Goal: Find specific page/section: Find specific page/section

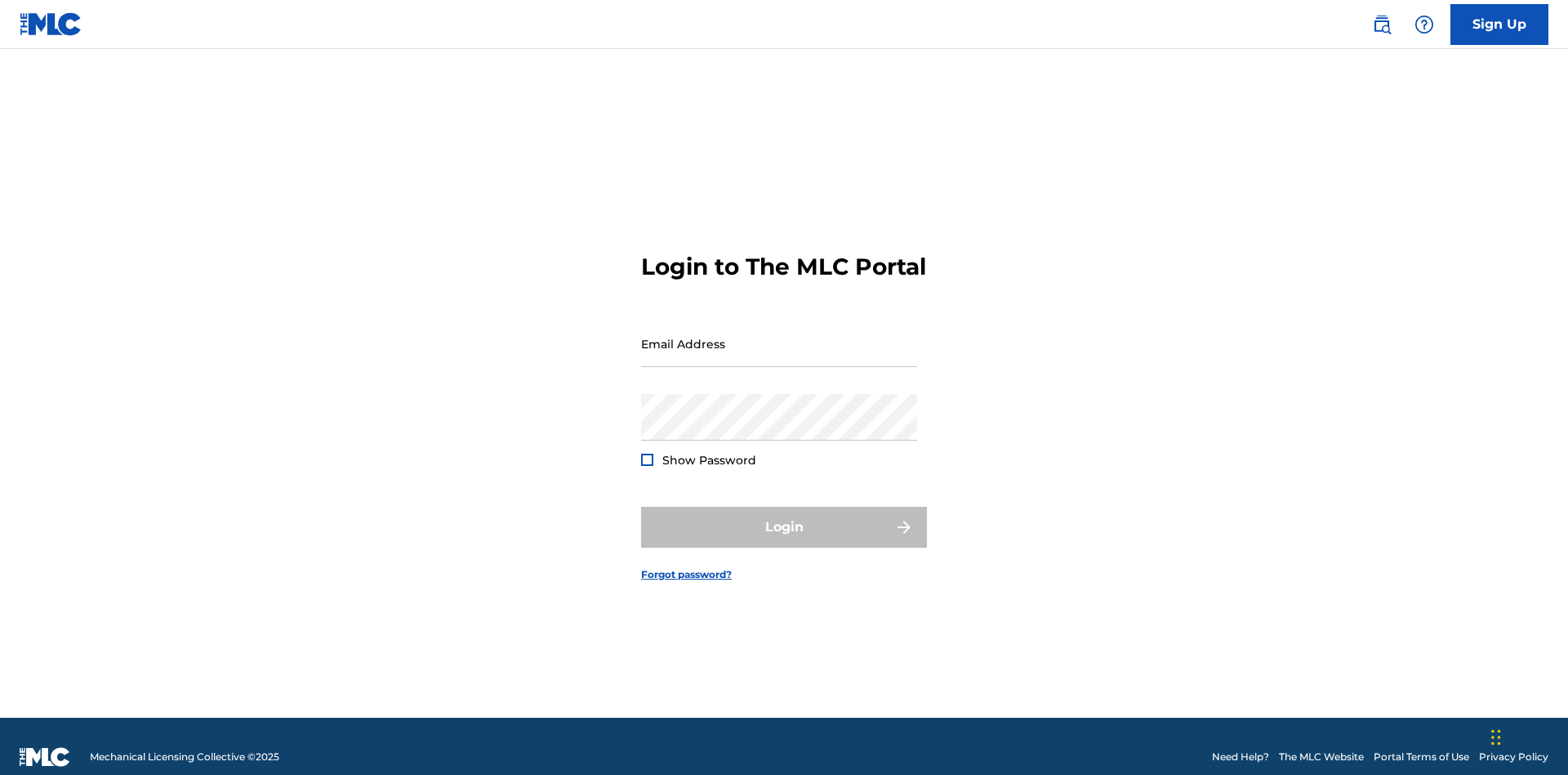
scroll to position [21, 0]
click at [779, 336] on input "Email Address" at bounding box center [779, 344] width 276 height 47
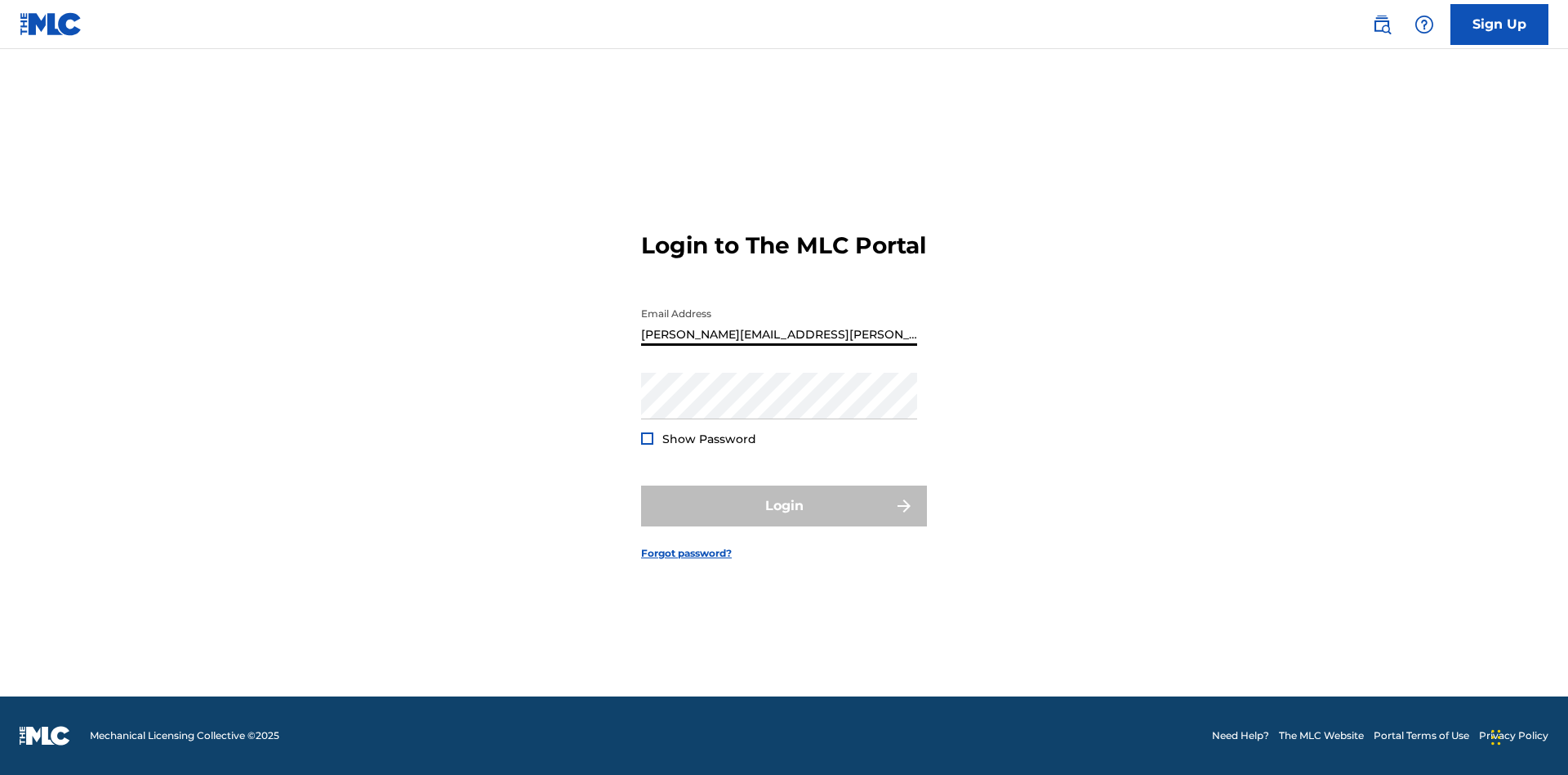
type input "[PERSON_NAME][EMAIL_ADDRESS][PERSON_NAME][DOMAIN_NAME]"
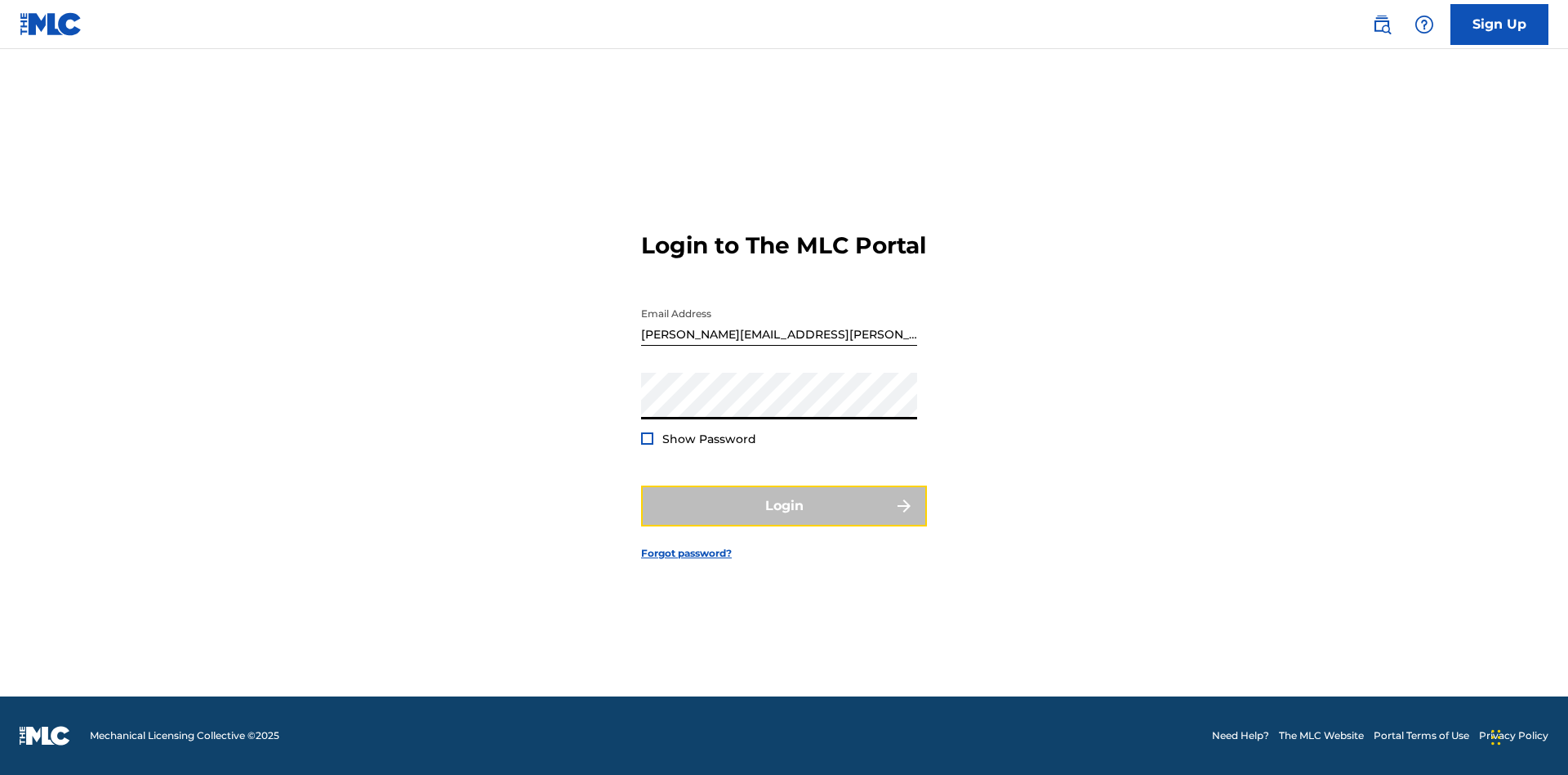
click at [784, 519] on button "Login" at bounding box center [784, 505] width 285 height 41
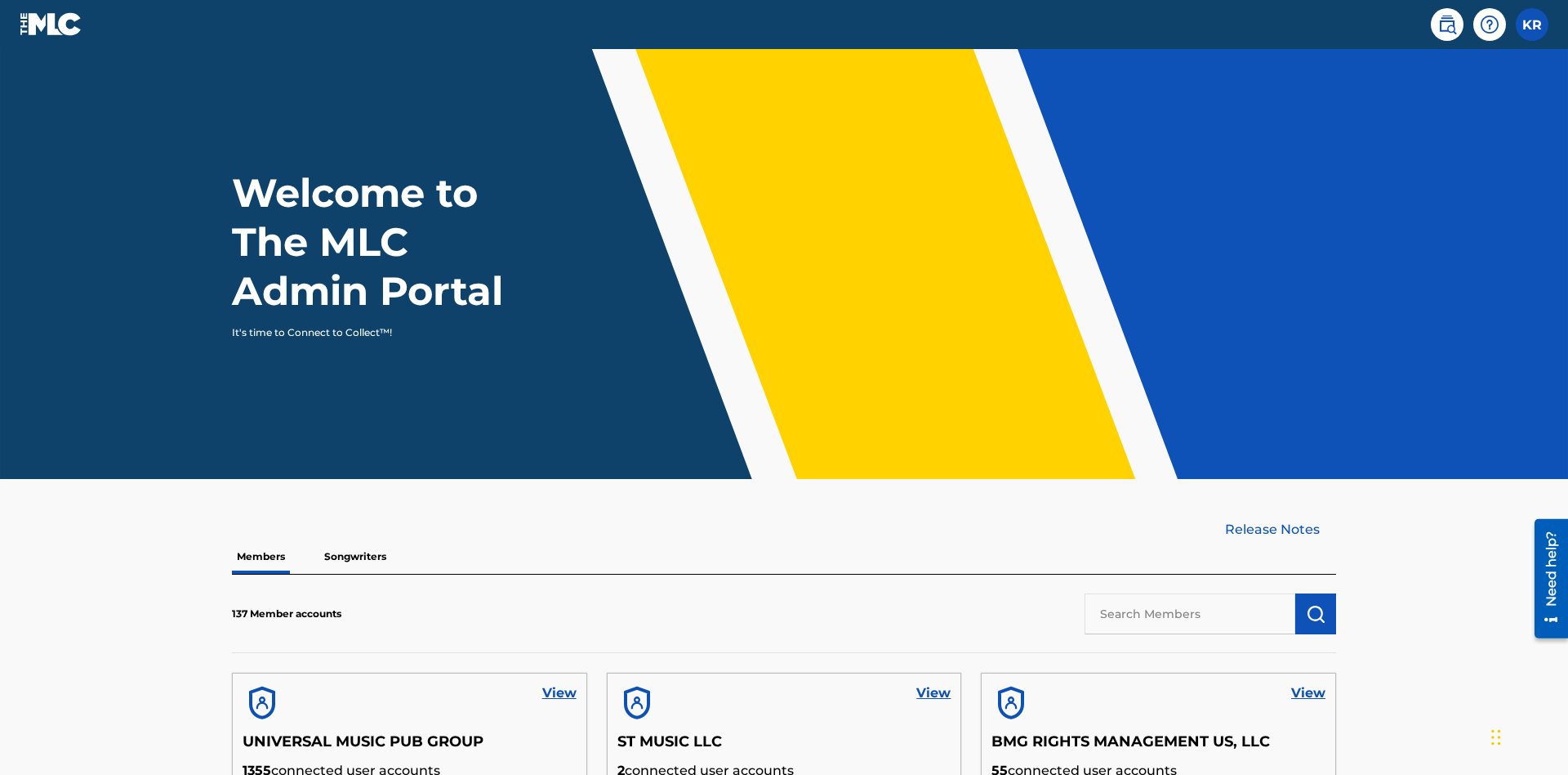
click at [1190, 593] on input "text" at bounding box center [1189, 613] width 211 height 41
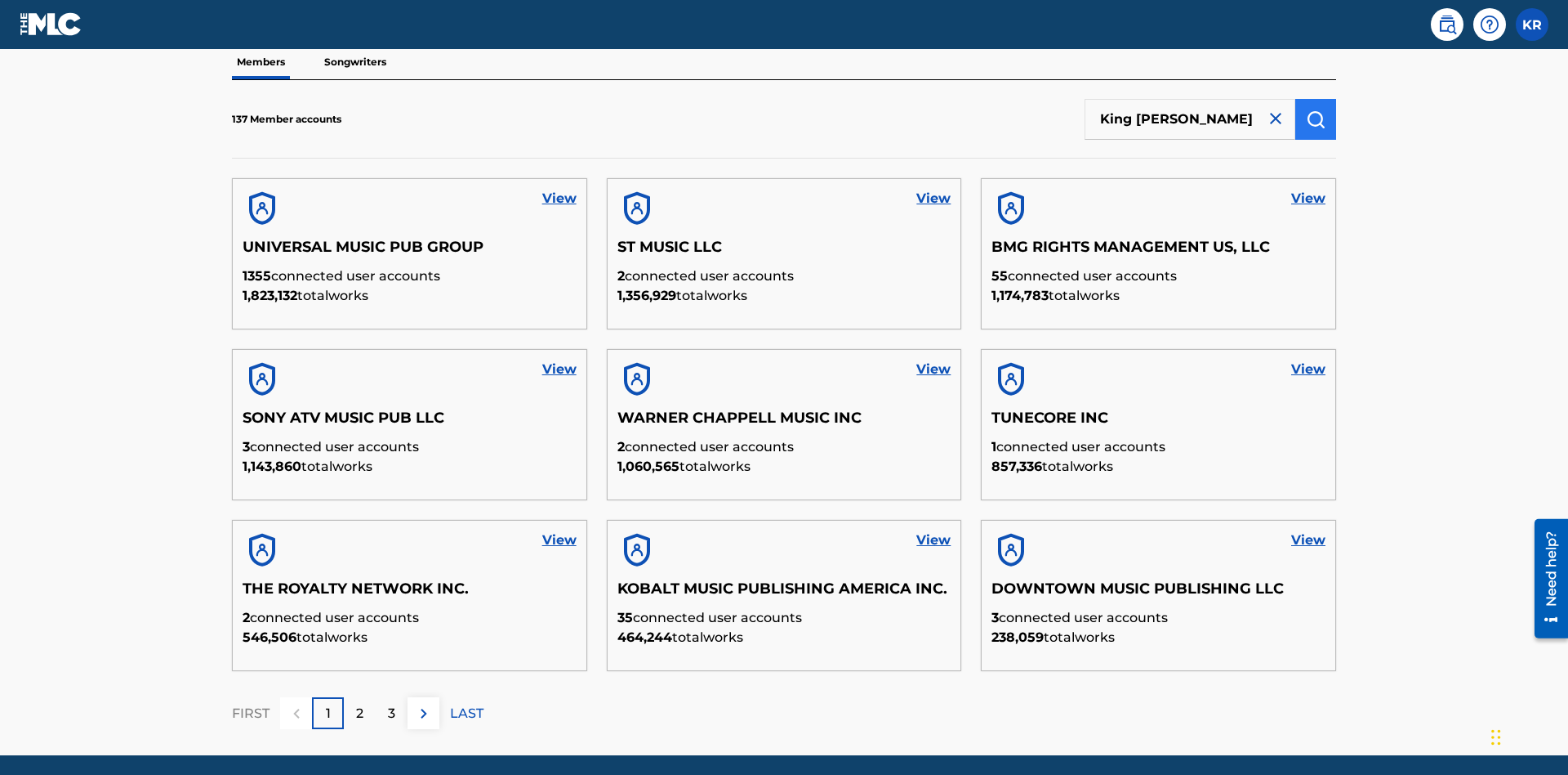
type input "King [PERSON_NAME]"
click at [1315, 110] on img "submit" at bounding box center [1315, 120] width 20 height 20
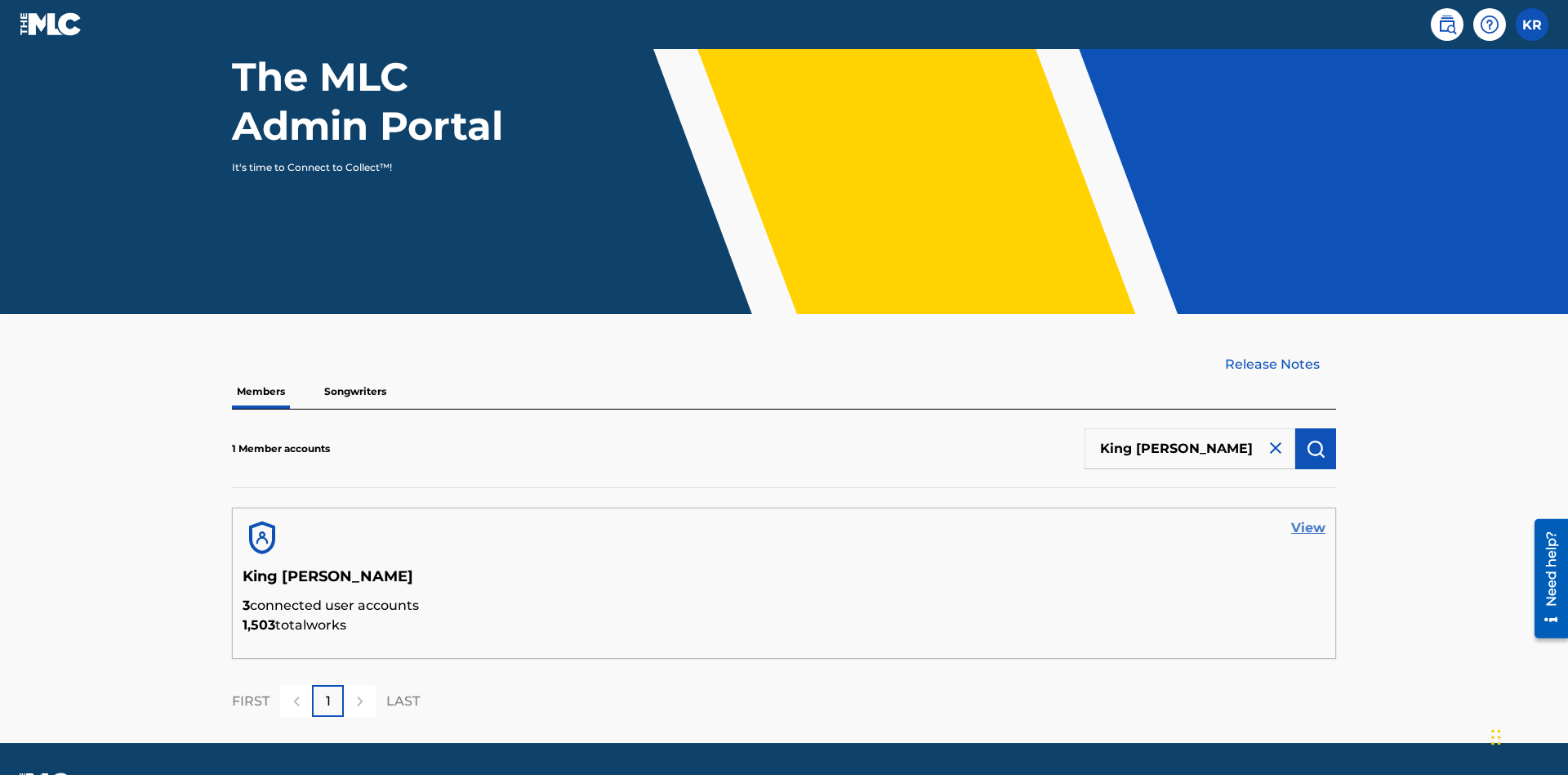
click at [1308, 518] on link "View" at bounding box center [1307, 528] width 34 height 20
